Goal: Transaction & Acquisition: Subscribe to service/newsletter

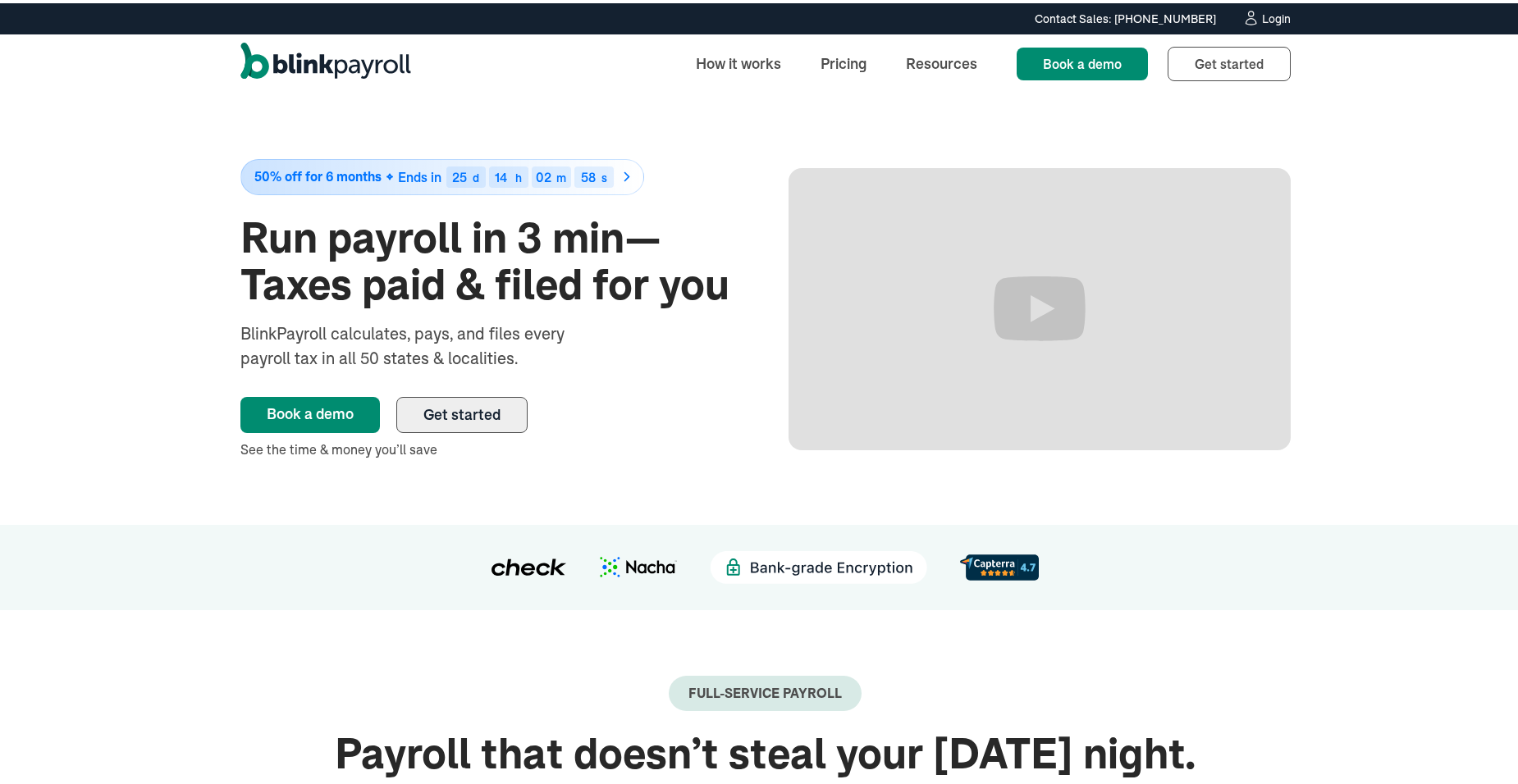
click at [484, 415] on span "Get started" at bounding box center [462, 412] width 77 height 19
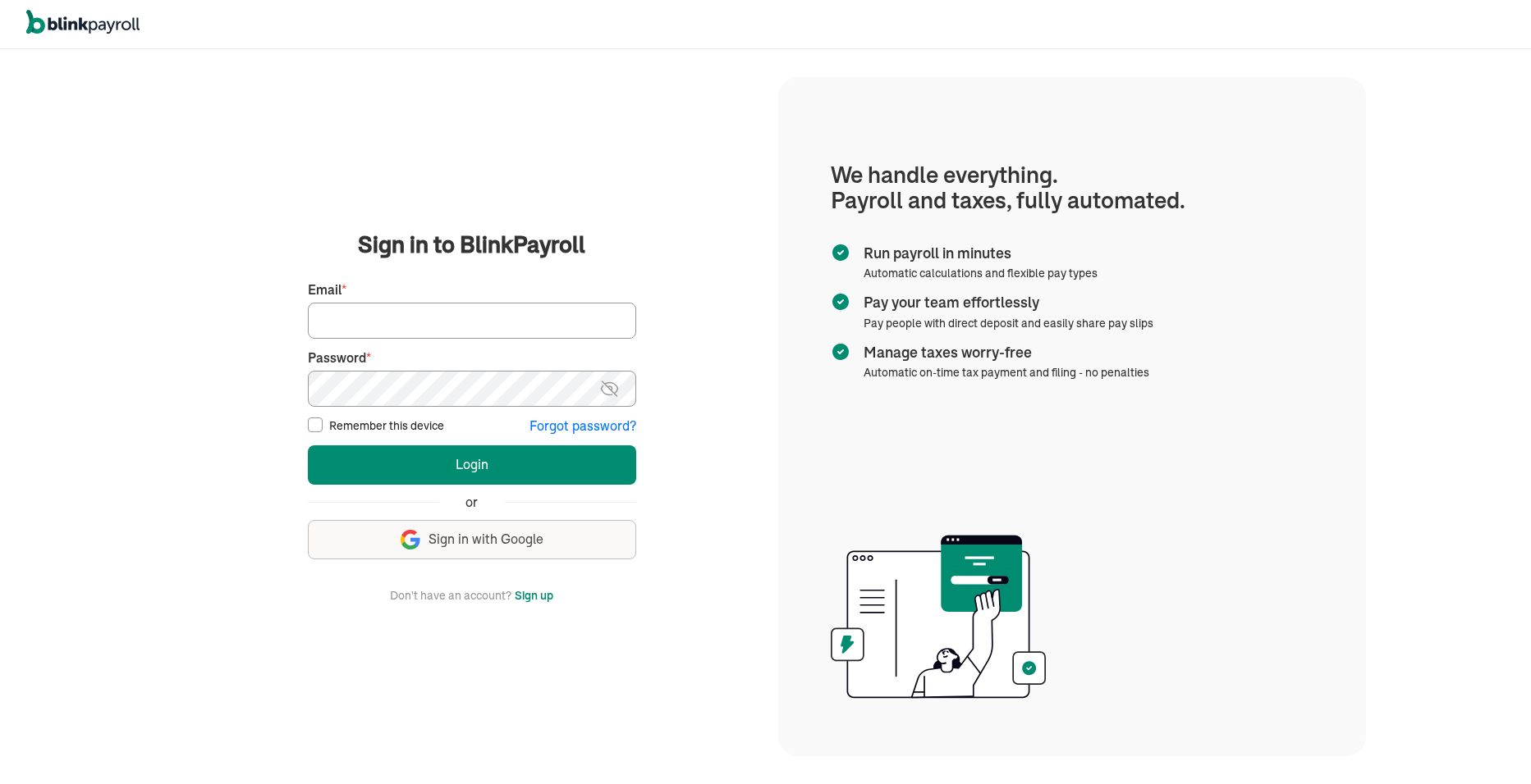
type input "[PERSON_NAME][EMAIL_ADDRESS][DOMAIN_NAME]"
click at [543, 599] on button "Sign up" at bounding box center [534, 595] width 39 height 19
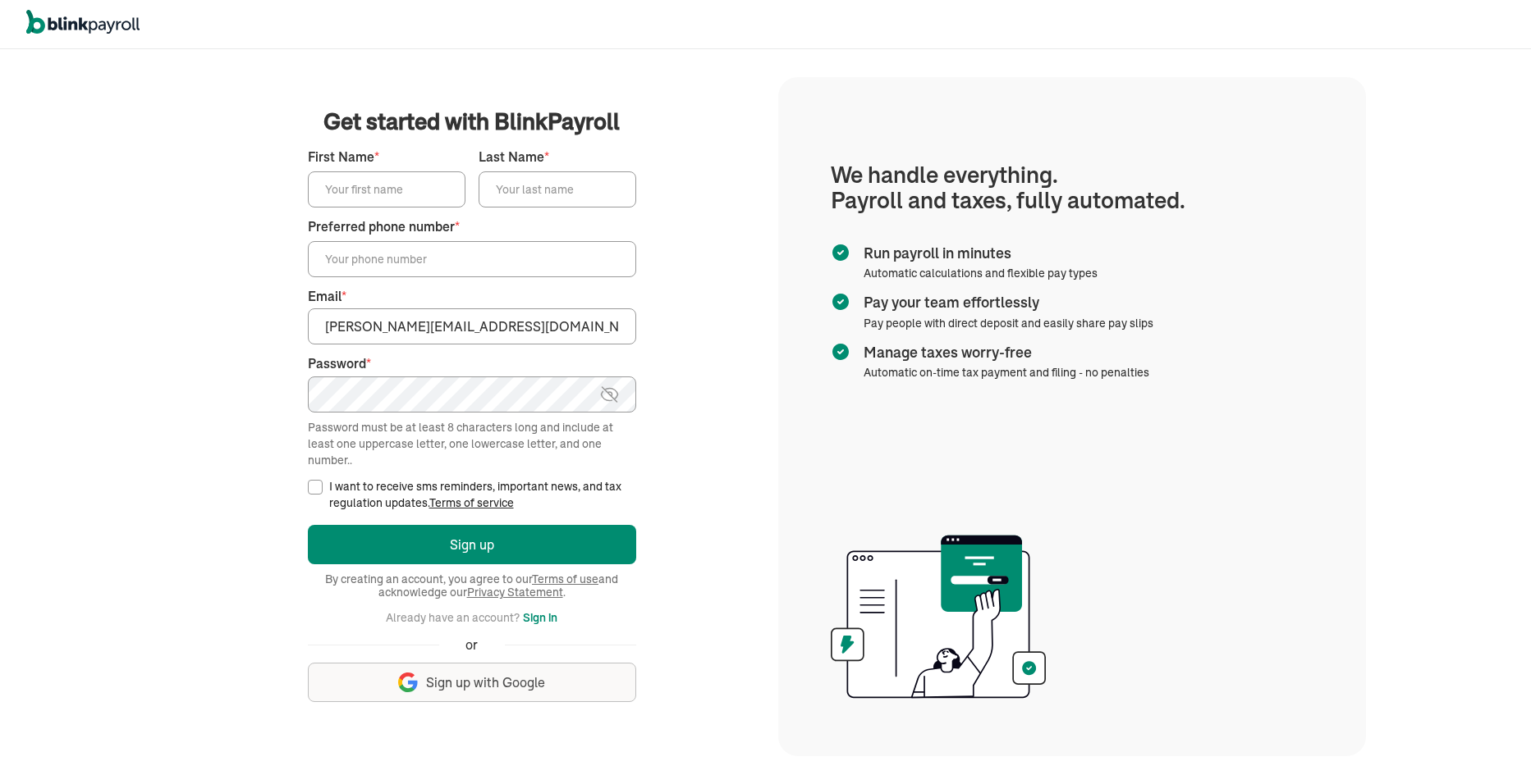
drag, startPoint x: 461, startPoint y: 328, endPoint x: 254, endPoint y: 333, distance: 207.1
click at [254, 333] on main "Get started with BlinkPayroll Get started with BlinkPayroll 30-day free trial S…" at bounding box center [472, 417] width 573 height 624
click at [711, 479] on main "Get started with BlinkPayroll Get started with BlinkPayroll 30-day free trial S…" at bounding box center [472, 417] width 573 height 624
